Goal: Transaction & Acquisition: Purchase product/service

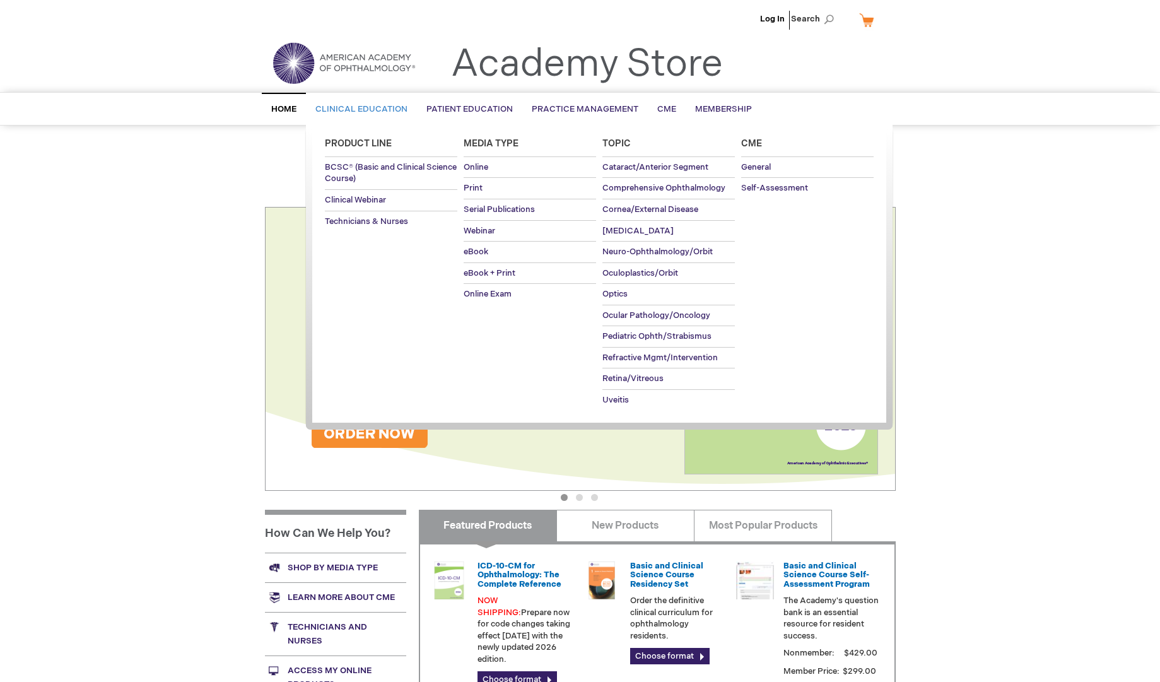
type input "admin"
click at [350, 108] on span "Clinical Education" at bounding box center [361, 109] width 92 height 10
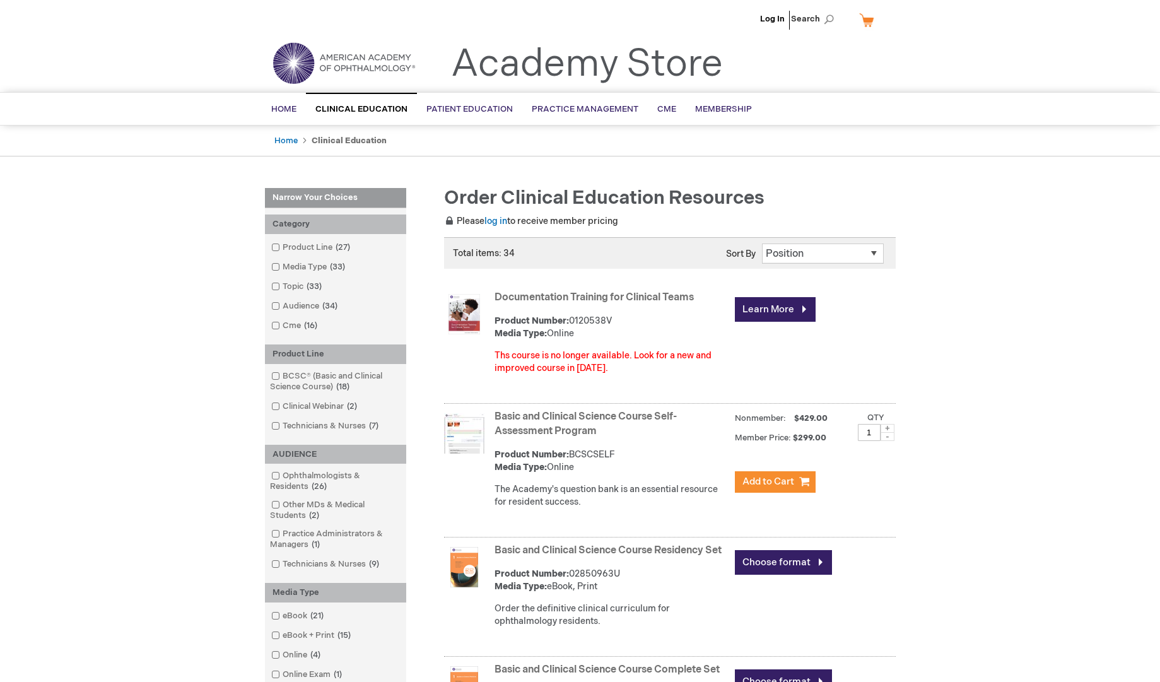
type input "admin"
click at [534, 296] on link "Documentation Training for Clinical Teams" at bounding box center [593, 297] width 199 height 12
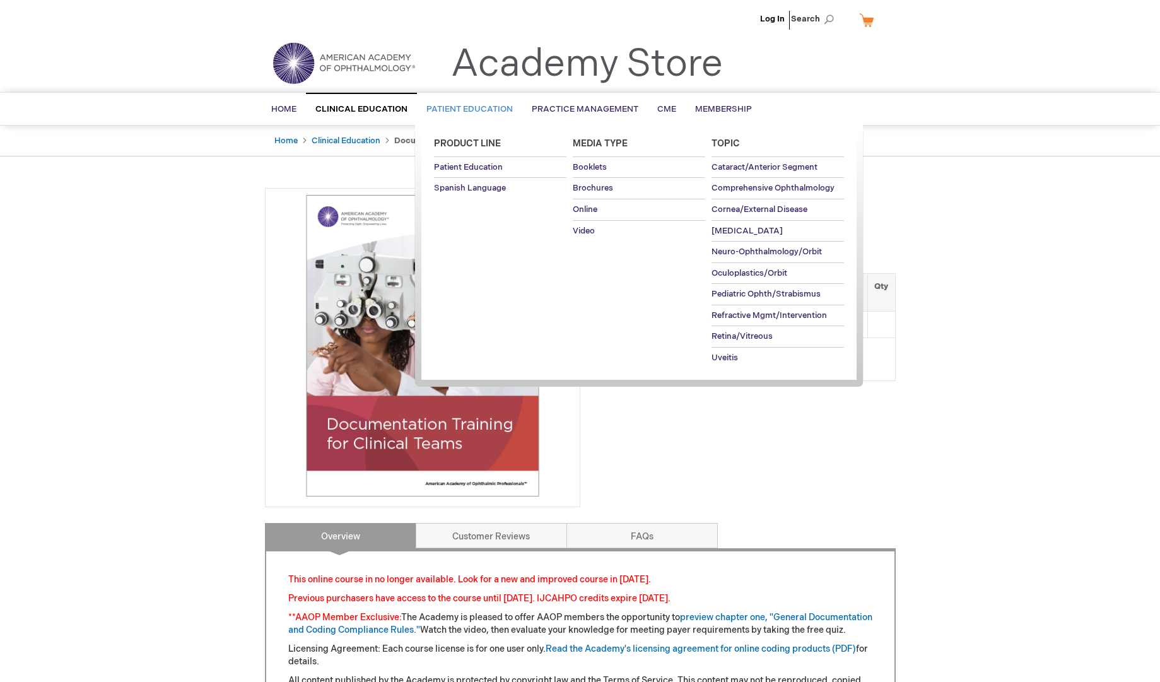
type input "admin"
click at [469, 104] on span "Patient Education" at bounding box center [469, 109] width 86 height 10
